Goal: Task Accomplishment & Management: Manage account settings

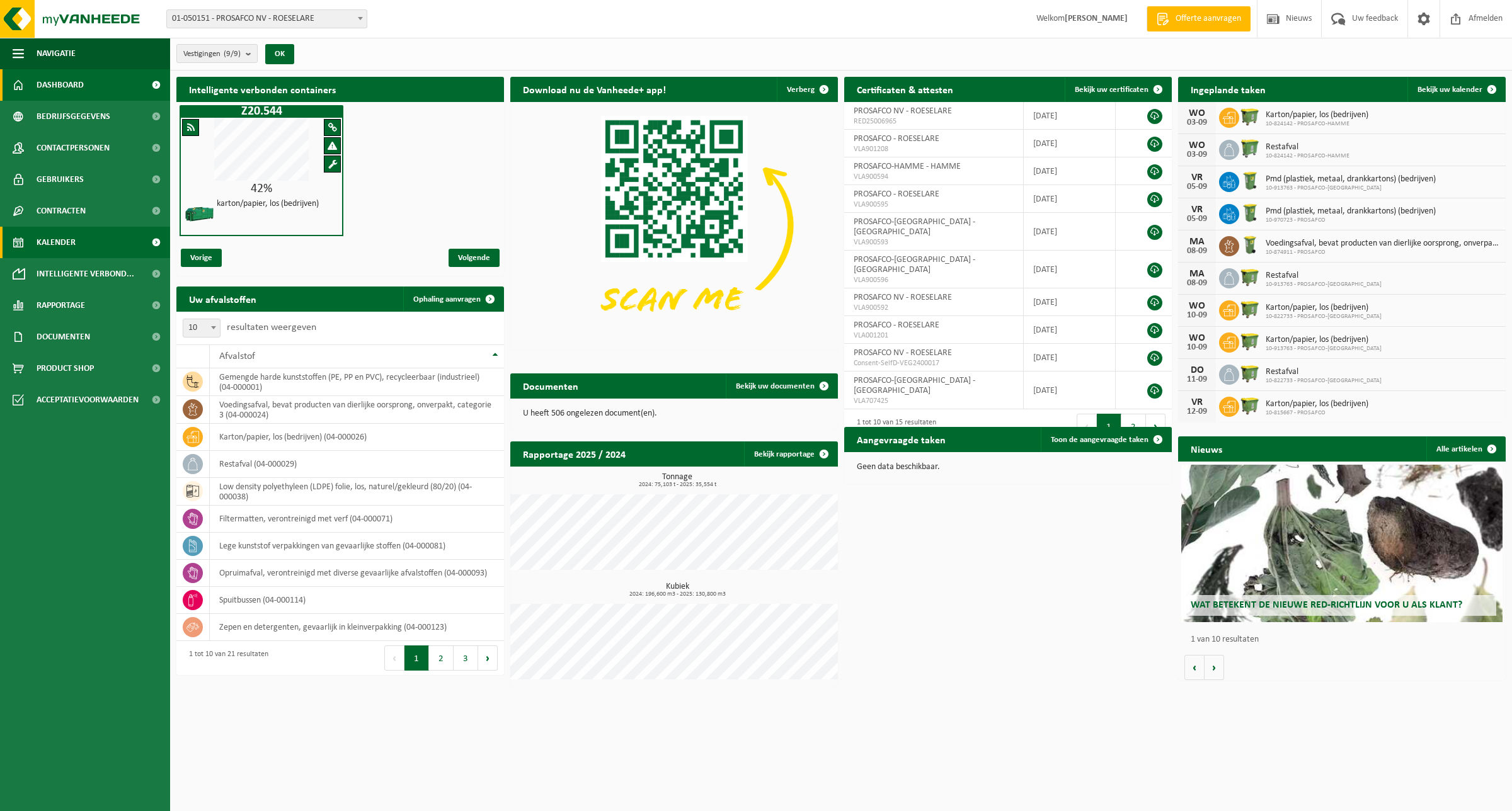
click at [57, 242] on span "Kalender" at bounding box center [56, 242] width 39 height 31
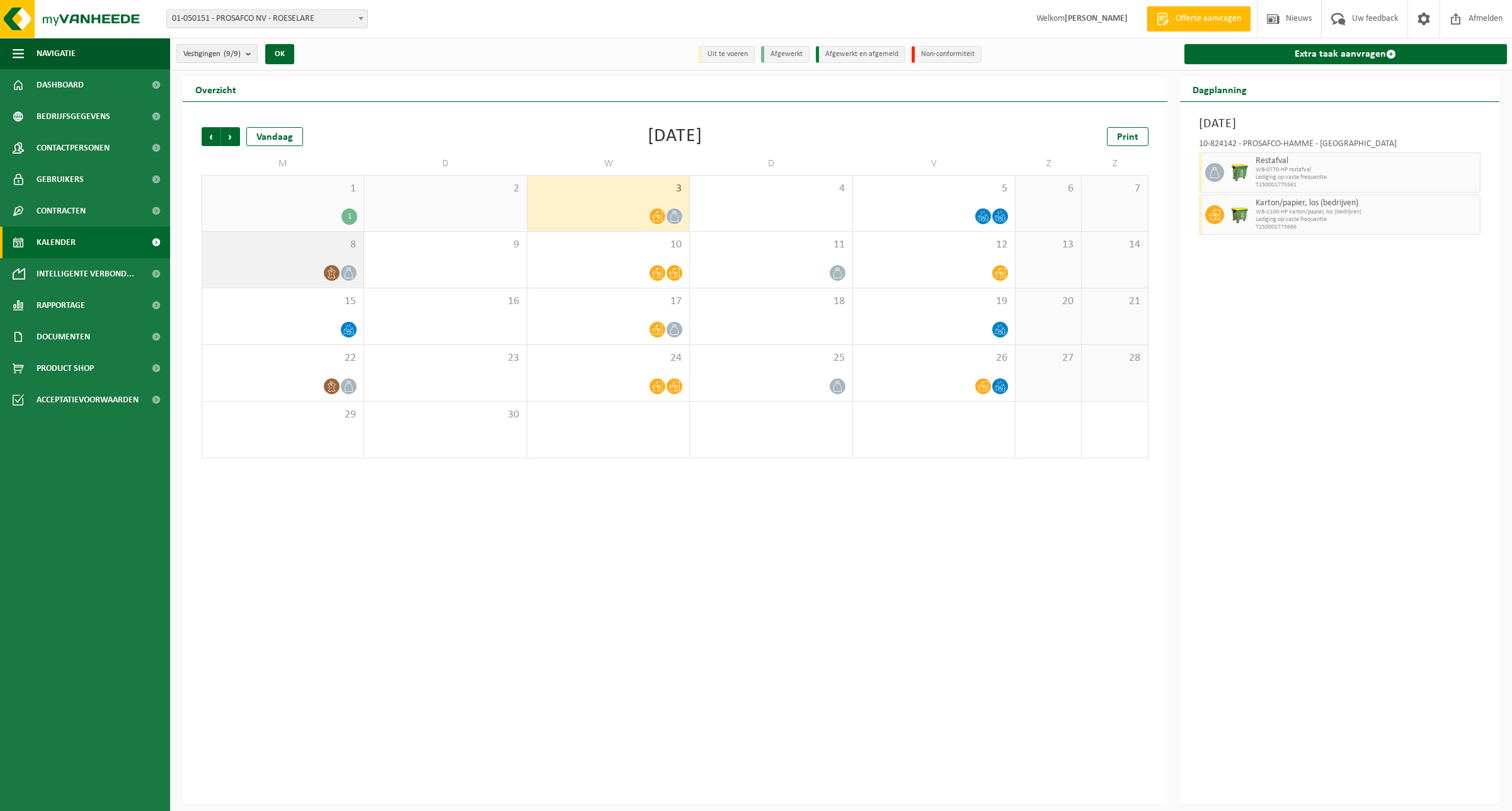
click at [332, 269] on icon at bounding box center [332, 273] width 8 height 10
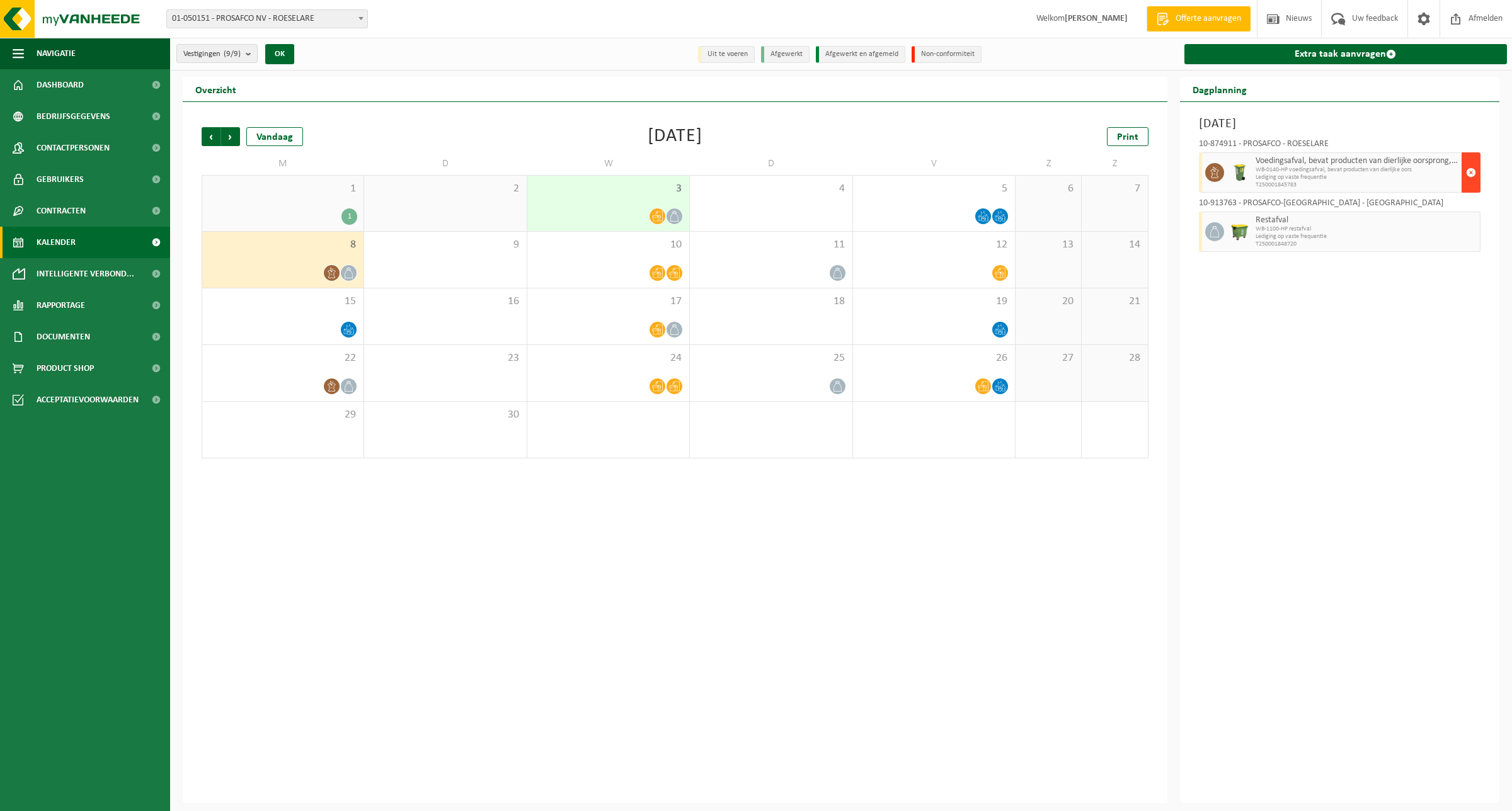
click at [1468, 173] on span "button" at bounding box center [1470, 172] width 10 height 25
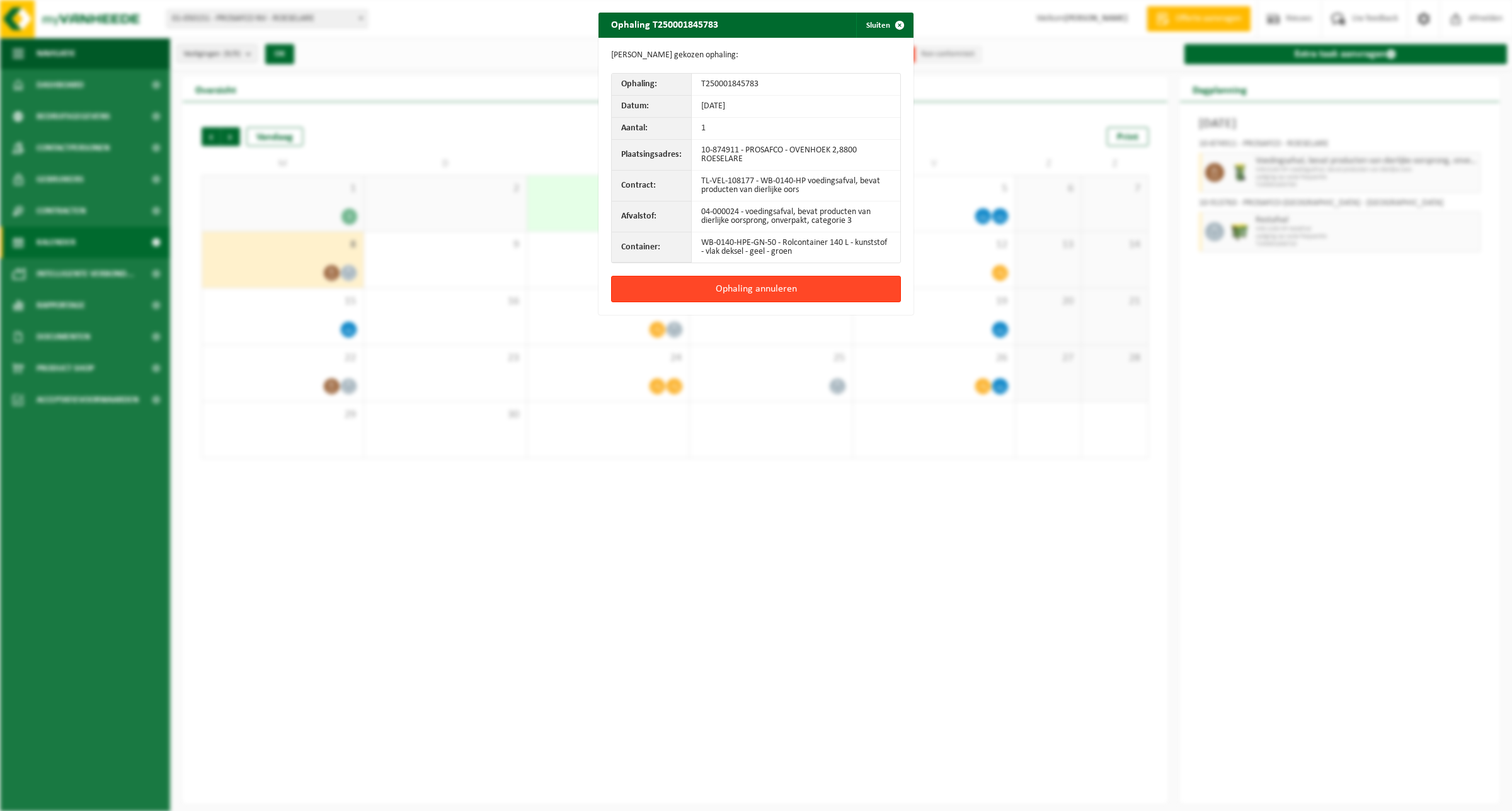
click at [719, 284] on button "Ophaling annuleren" at bounding box center [756, 289] width 290 height 27
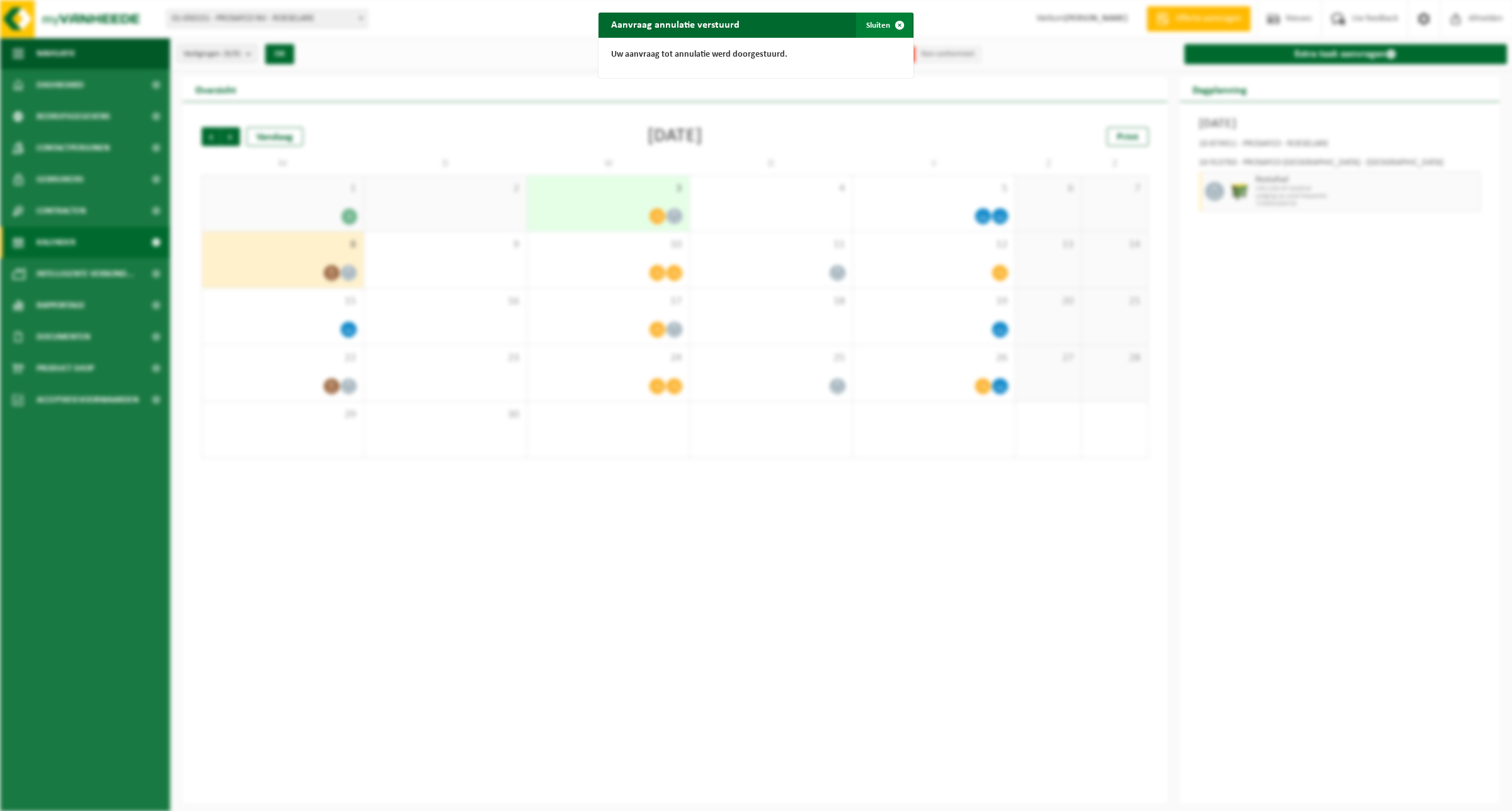
click at [892, 19] on span "button" at bounding box center [900, 25] width 25 height 25
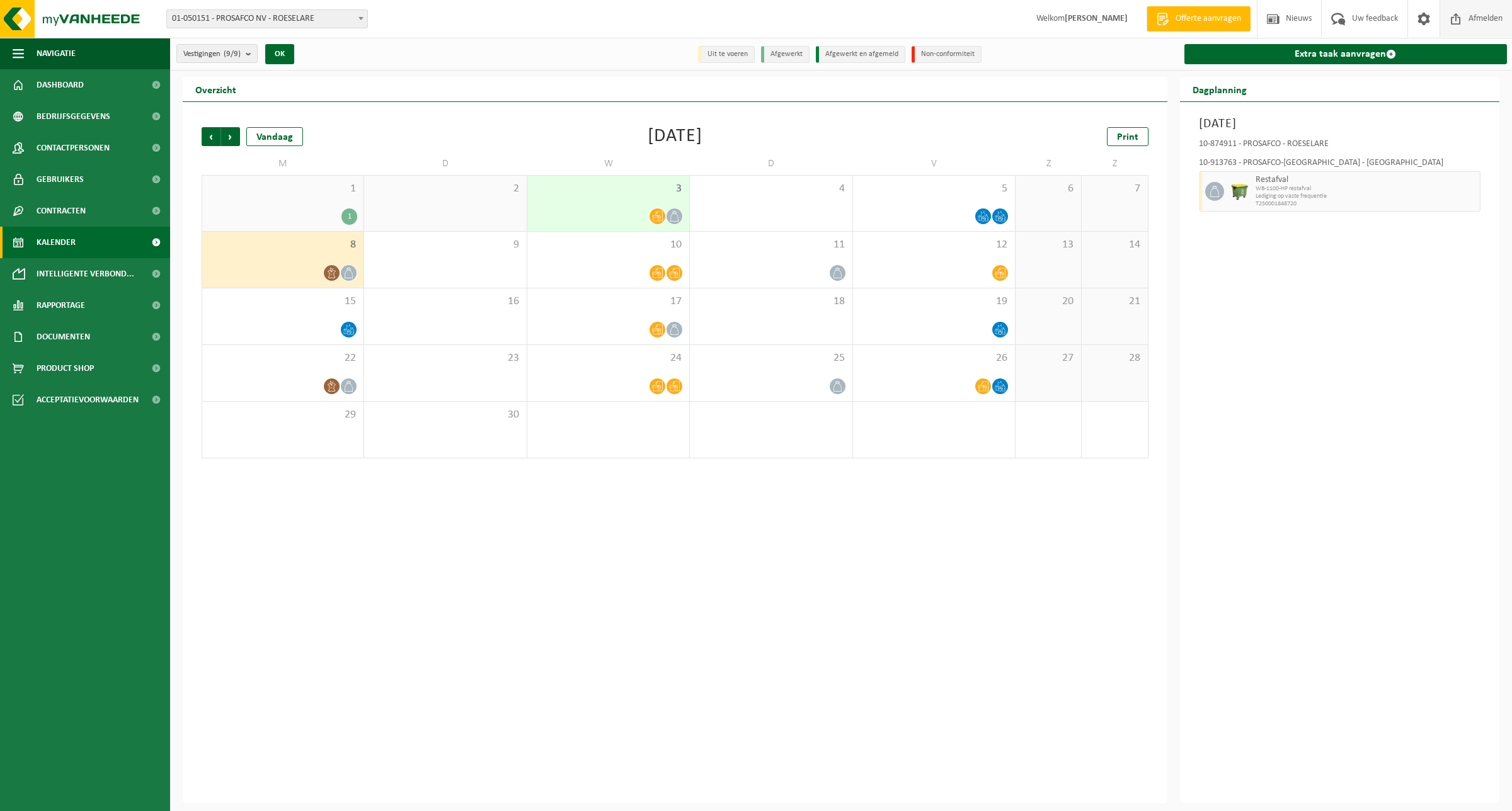
click at [1483, 22] on span "Afmelden" at bounding box center [1485, 18] width 40 height 37
